Goal: Task Accomplishment & Management: Manage account settings

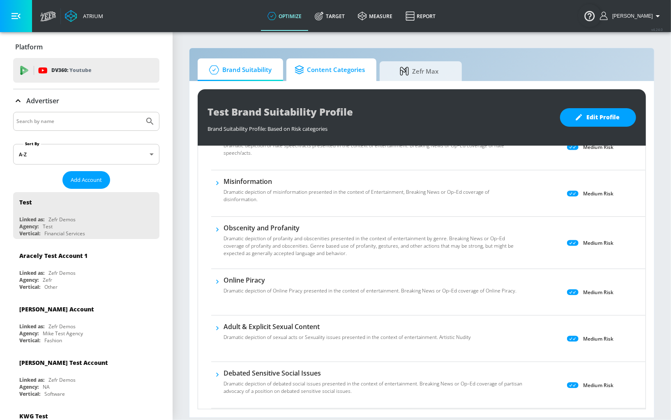
scroll to position [301, 0]
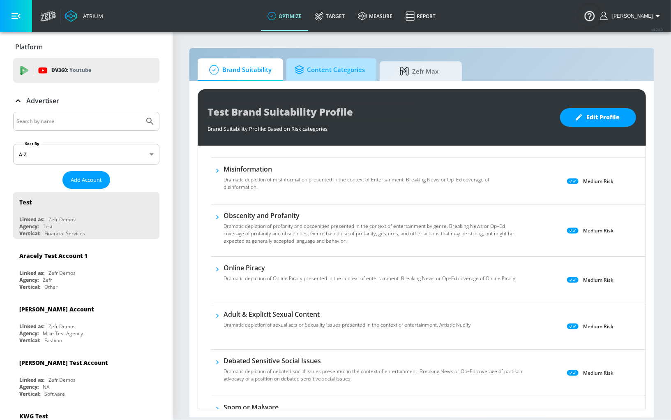
click at [314, 69] on span "Content Categories" at bounding box center [330, 70] width 70 height 20
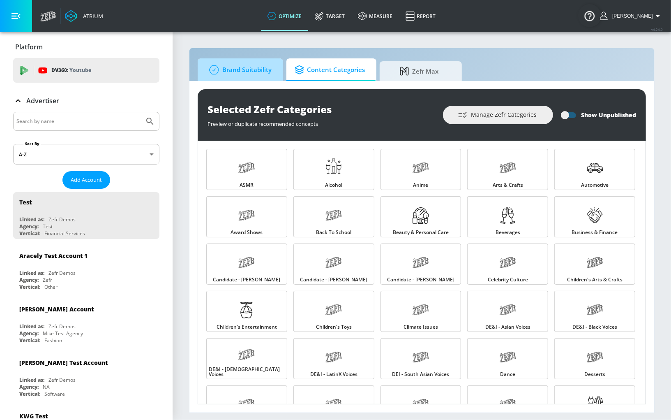
click at [257, 78] on span "Brand Suitability" at bounding box center [239, 70] width 66 height 20
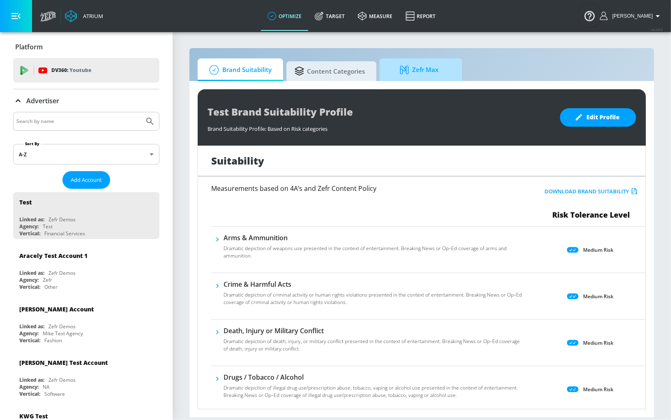
click at [420, 75] on span "Zefr Max" at bounding box center [419, 70] width 62 height 20
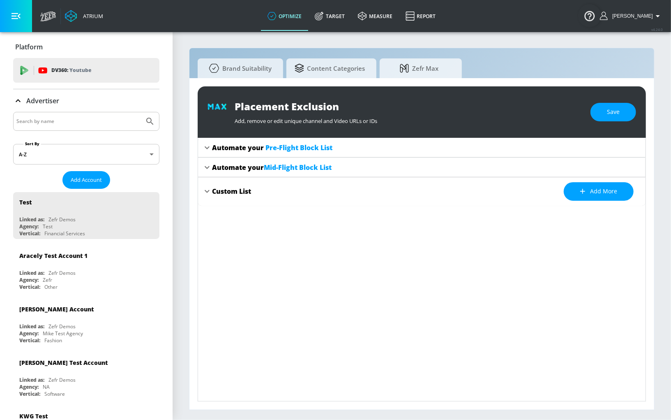
click at [256, 78] on div "Placement Exclusion Add, remove or edit unique channel and Video URLs or IDs Sa…" at bounding box center [421, 243] width 465 height 331
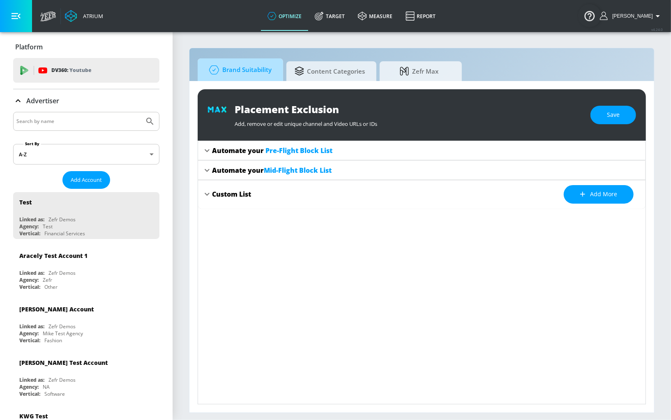
click at [256, 72] on span "Brand Suitability" at bounding box center [239, 70] width 66 height 20
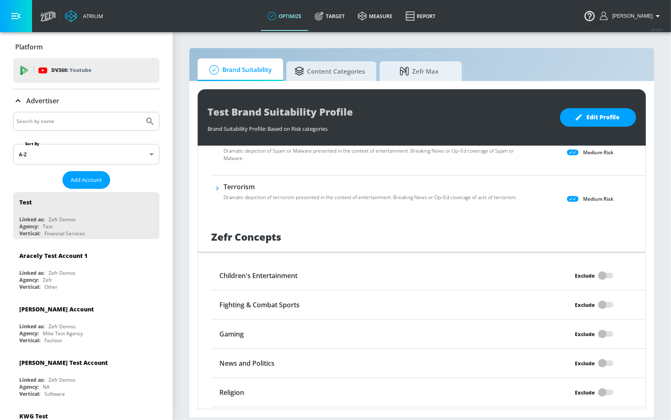
scroll to position [591, 0]
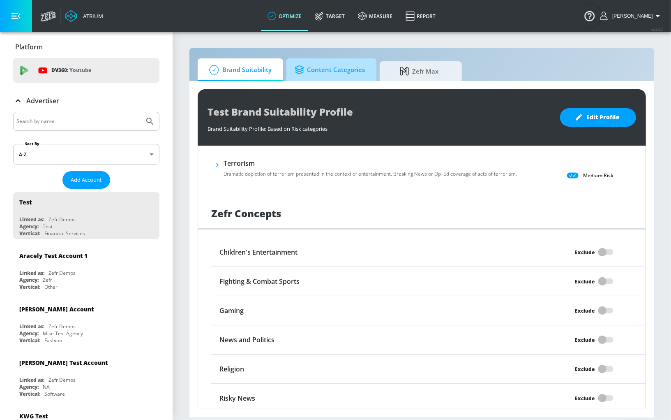
click at [329, 74] on span "Content Categories" at bounding box center [330, 70] width 70 height 20
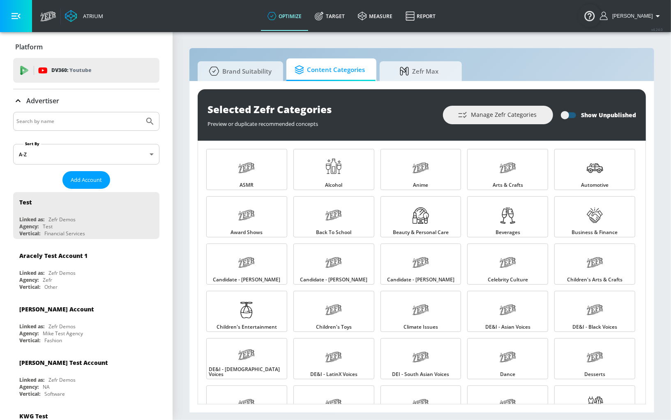
click at [528, 127] on div "Selected Zefr Categories Preview or duplicate recommended concepts Manage Zefr …" at bounding box center [422, 114] width 448 height 51
click at [520, 113] on span "Manage Zefr Categories" at bounding box center [497, 115] width 77 height 10
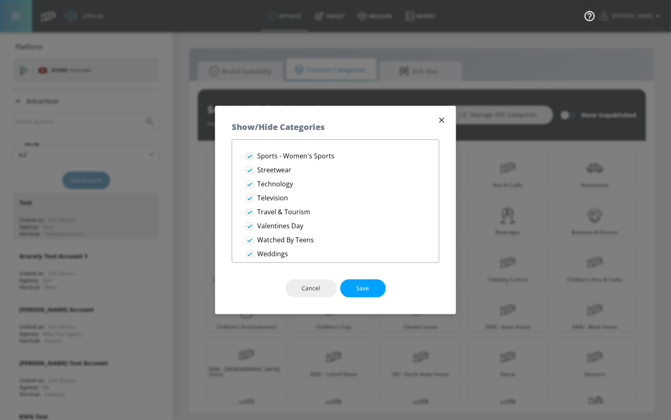
scroll to position [1429, 0]
click at [445, 113] on div "Show/Hide Categories" at bounding box center [335, 122] width 240 height 33
click at [445, 118] on icon "button" at bounding box center [441, 119] width 9 height 9
